Goal: Ask a question: Seek information or help from site administrators or community

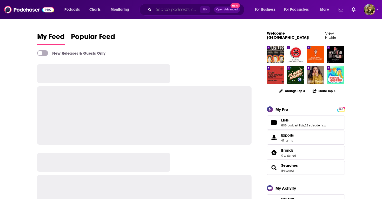
click at [164, 11] on input "Search podcasts, credits, & more..." at bounding box center [177, 9] width 47 height 8
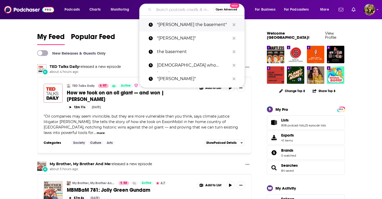
click at [167, 23] on p ""[PERSON_NAME] the basement"" at bounding box center [193, 25] width 73 height 14
type input ""[PERSON_NAME] the basement""
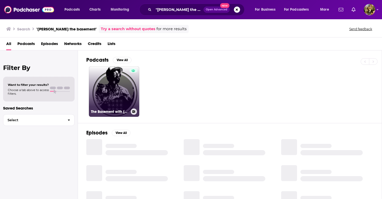
click at [111, 94] on link "The Basement with [PERSON_NAME]" at bounding box center [114, 91] width 50 height 50
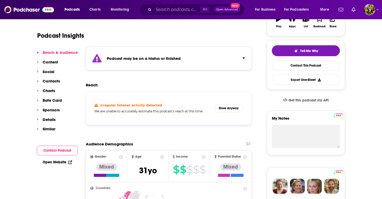
scroll to position [103, 0]
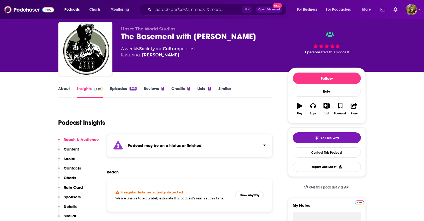
scroll to position [11, 0]
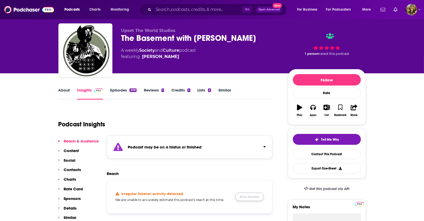
click at [252, 193] on button "Show Anyway" at bounding box center [249, 197] width 29 height 8
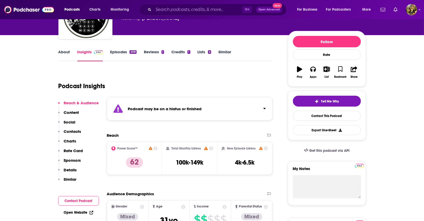
scroll to position [51, 0]
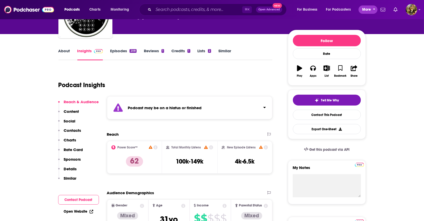
click at [368, 12] on span "More" at bounding box center [367, 9] width 9 height 7
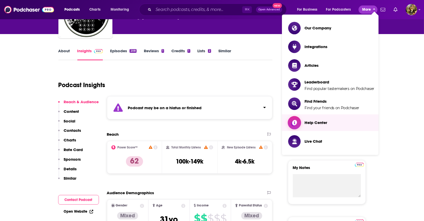
click at [311, 119] on span "Help Center" at bounding box center [316, 123] width 23 height 8
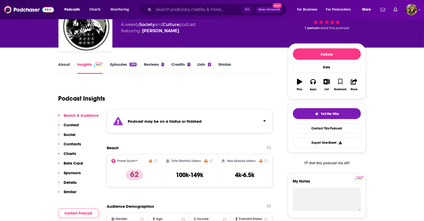
scroll to position [0, 0]
